Goal: Book appointment/travel/reservation

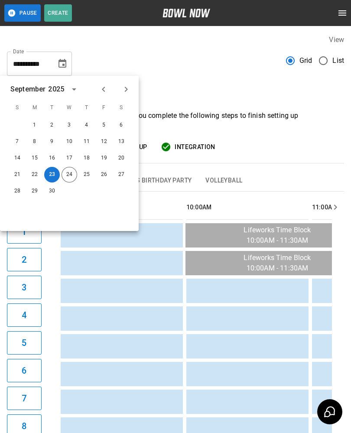
scroll to position [0, 1502]
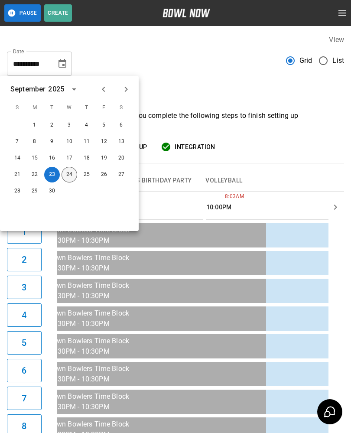
click at [68, 177] on button "24" at bounding box center [70, 175] width 16 height 16
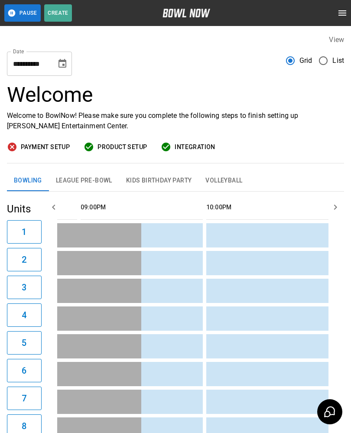
type input "**********"
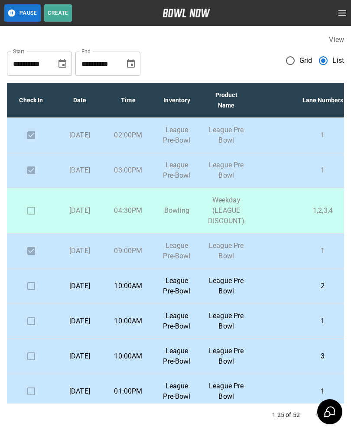
click at [65, 60] on icon "Choose date, selected date is Sep 23, 2025" at bounding box center [63, 63] width 8 height 9
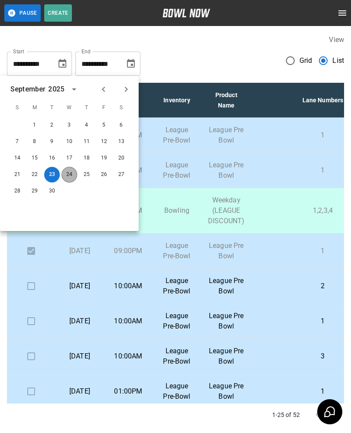
click at [70, 176] on button "24" at bounding box center [70, 175] width 16 height 16
type input "**********"
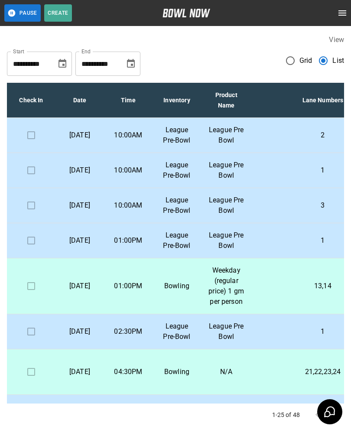
click at [306, 134] on td "2" at bounding box center [323, 135] width 143 height 35
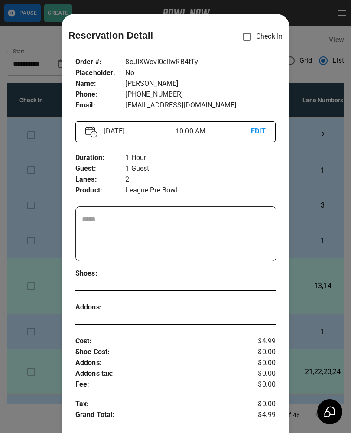
scroll to position [14, 0]
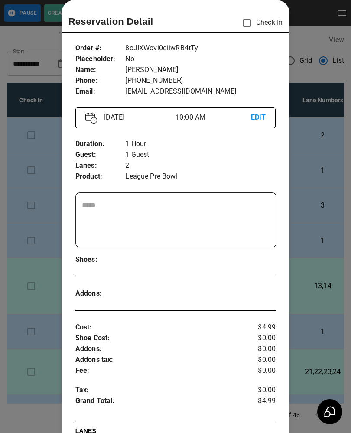
click at [310, 213] on div at bounding box center [175, 216] width 351 height 433
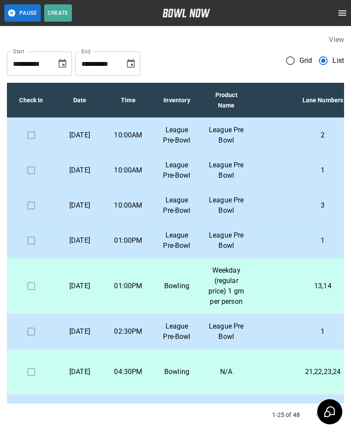
click at [297, 223] on td "3" at bounding box center [323, 205] width 143 height 35
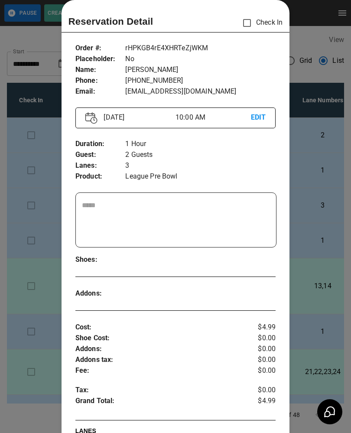
click at [285, 239] on div "Order # : Placeholder : Name : Phone : Email : rHPKGB4rE4XHRTeZjWKM No [PERSON_…" at bounding box center [176, 295] width 229 height 519
click at [300, 251] on div at bounding box center [175, 216] width 351 height 433
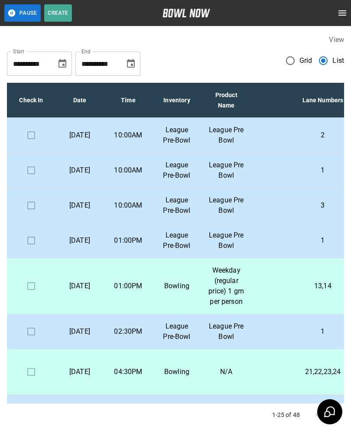
click at [289, 211] on p "3" at bounding box center [323, 205] width 129 height 10
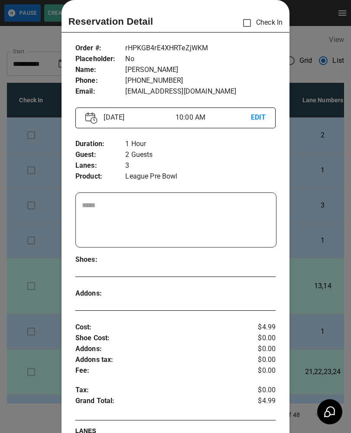
click at [316, 287] on div at bounding box center [175, 216] width 351 height 433
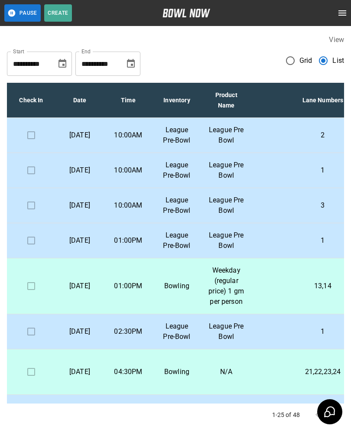
click at [327, 246] on p "1" at bounding box center [323, 241] width 129 height 10
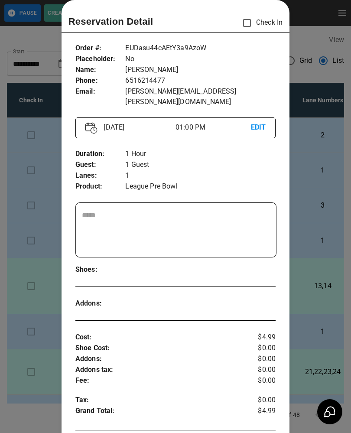
click at [310, 289] on div at bounding box center [175, 216] width 351 height 433
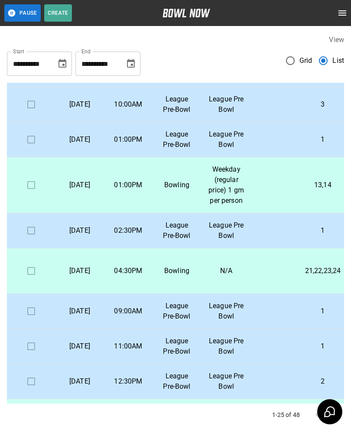
scroll to position [102, 0]
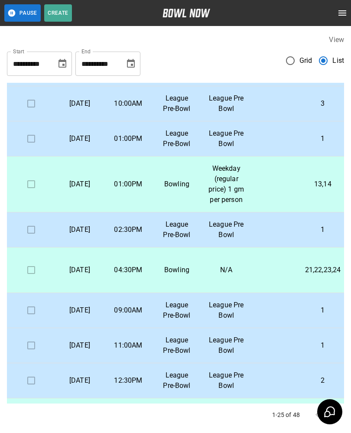
click at [315, 235] on p "1" at bounding box center [323, 230] width 129 height 10
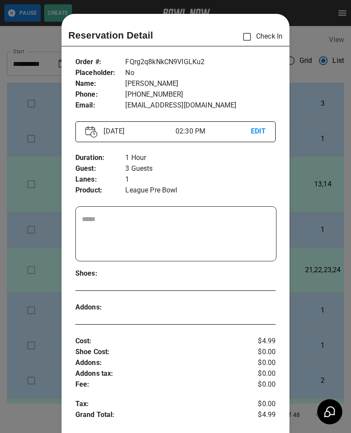
scroll to position [14, 0]
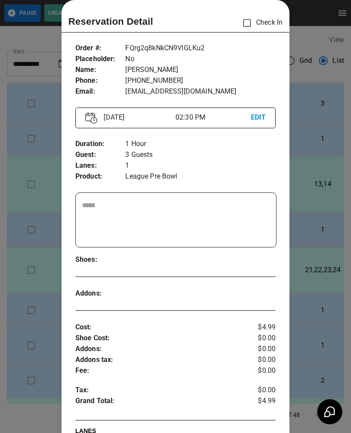
click at [300, 284] on div at bounding box center [175, 216] width 351 height 433
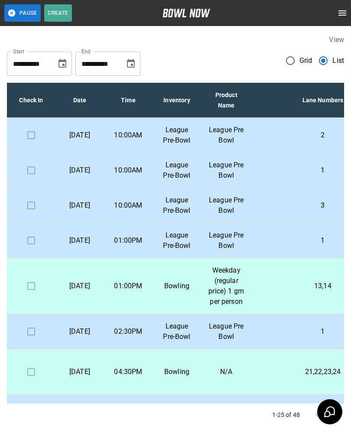
scroll to position [0, 0]
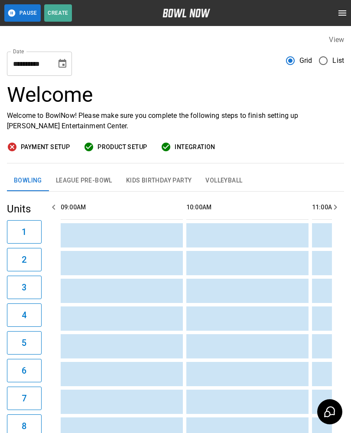
click at [91, 183] on button "League Pre-Bowl" at bounding box center [84, 180] width 70 height 21
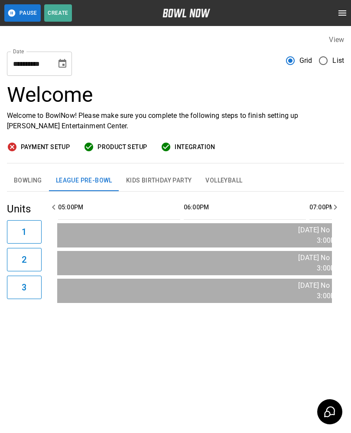
click at [34, 174] on button "Bowling" at bounding box center [28, 180] width 42 height 21
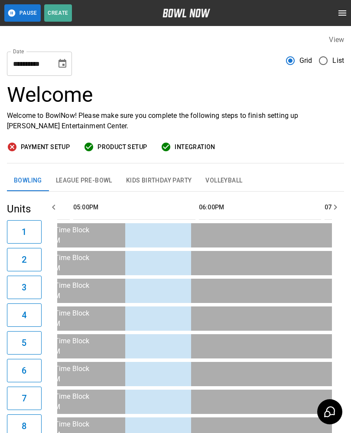
click at [34, 174] on button "Bowling" at bounding box center [28, 180] width 42 height 21
